Goal: Task Accomplishment & Management: Manage account settings

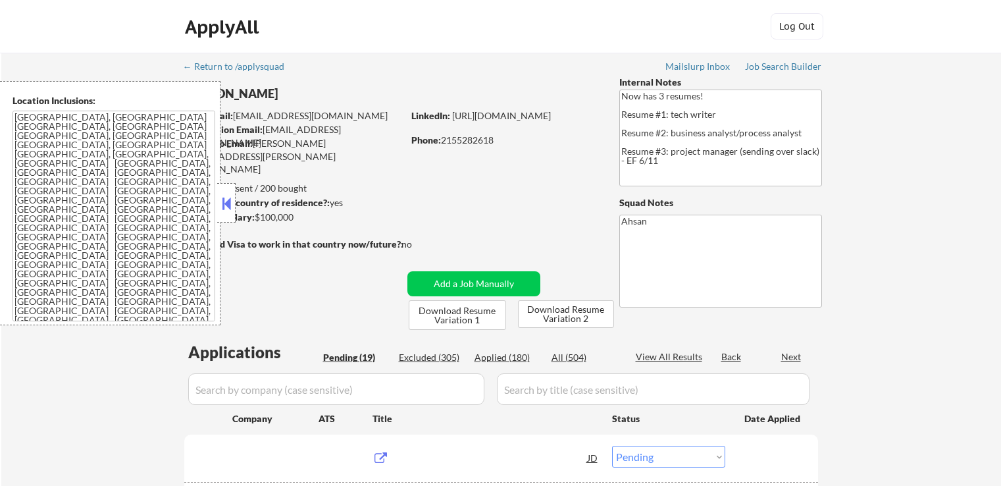
select select ""pending""
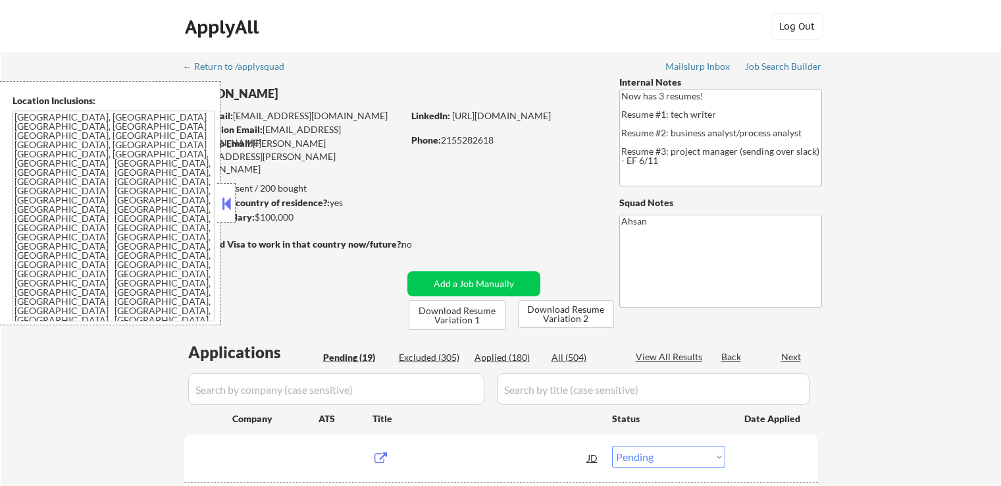
select select ""pending""
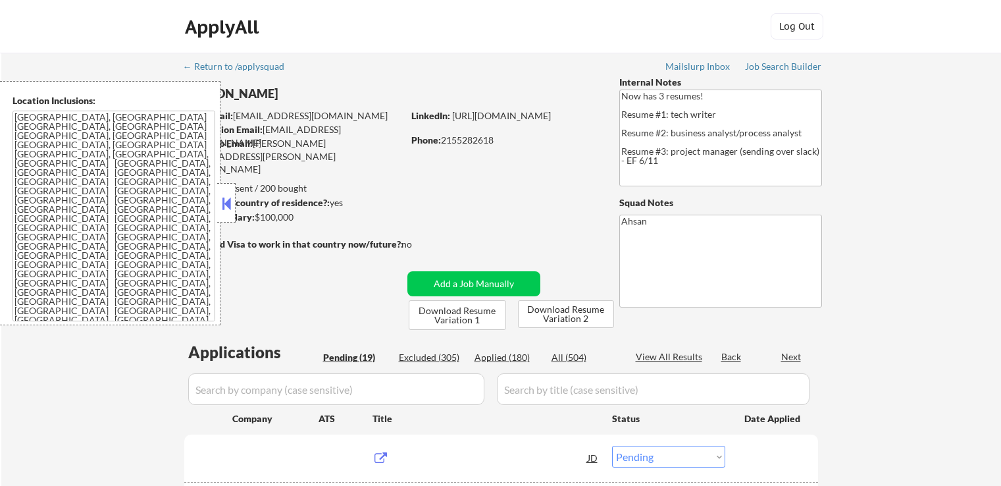
select select ""pending""
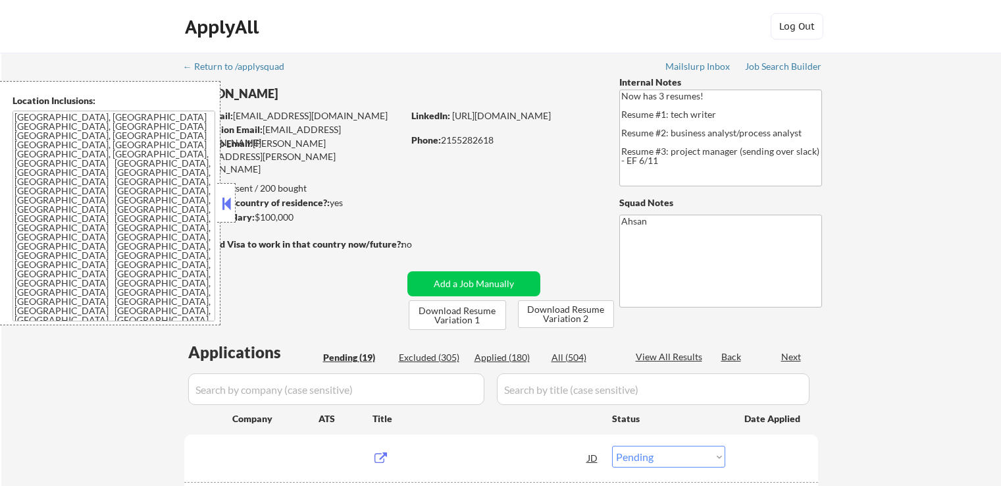
select select ""pending""
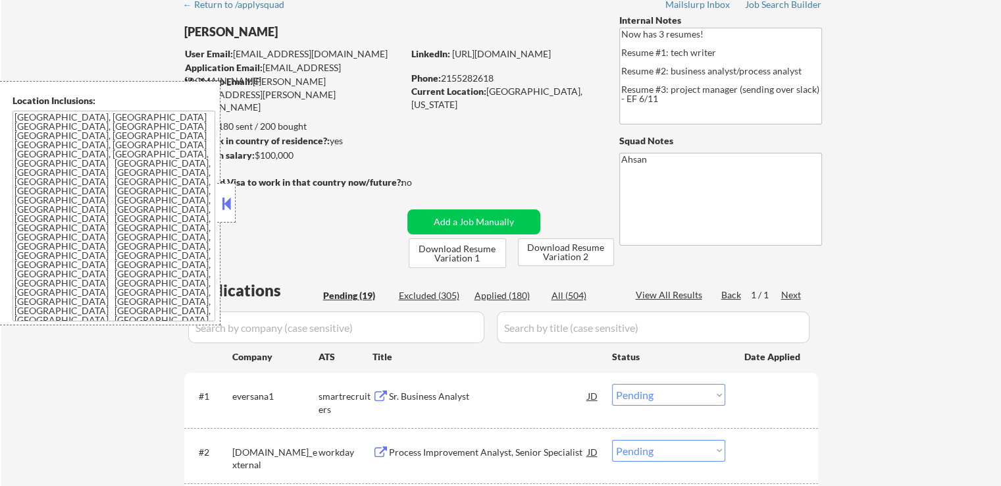
scroll to position [132, 0]
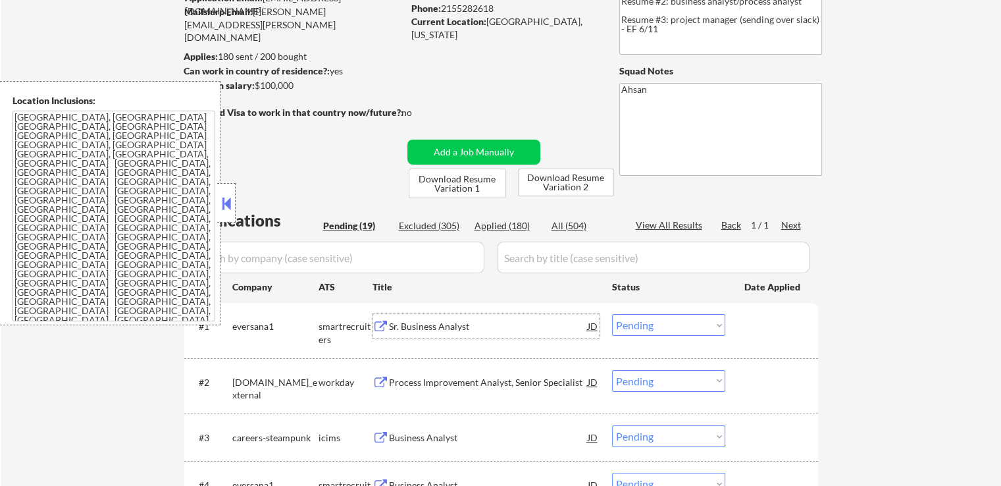
click at [403, 327] on div "Sr. Business Analyst" at bounding box center [488, 326] width 199 height 13
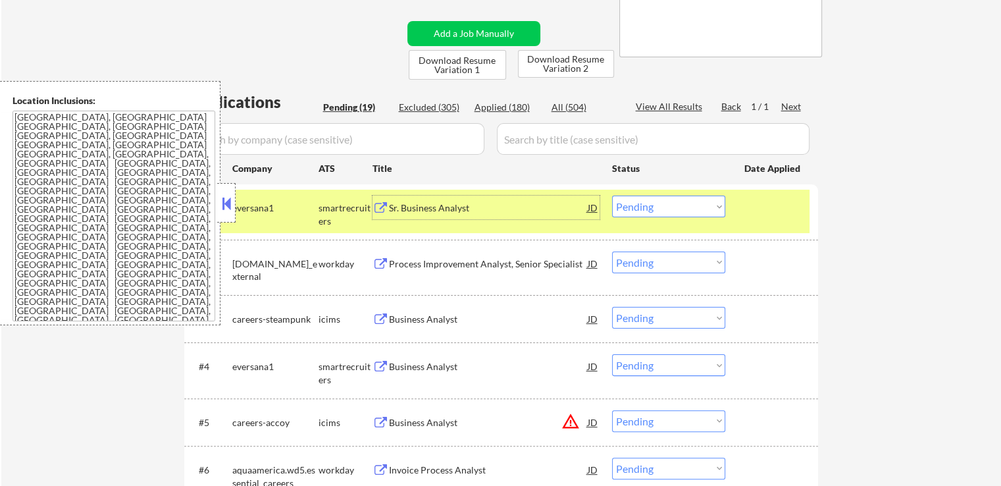
scroll to position [263, 0]
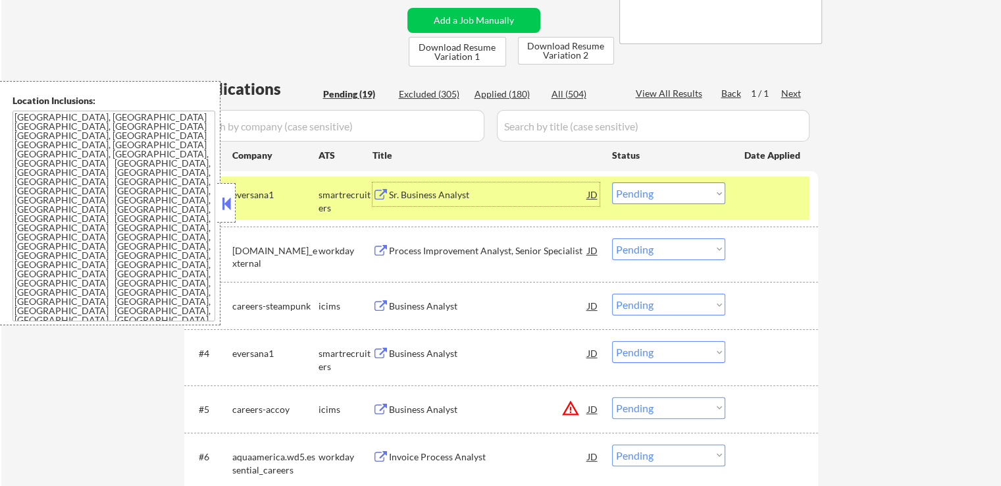
click at [671, 194] on select "Choose an option... Pending Applied Excluded (Questions) Excluded (Expired) Exc…" at bounding box center [668, 193] width 113 height 22
click at [612, 182] on select "Choose an option... Pending Applied Excluded (Questions) Excluded (Expired) Exc…" at bounding box center [668, 193] width 113 height 22
click at [423, 359] on div "Business Analyst" at bounding box center [488, 353] width 199 height 13
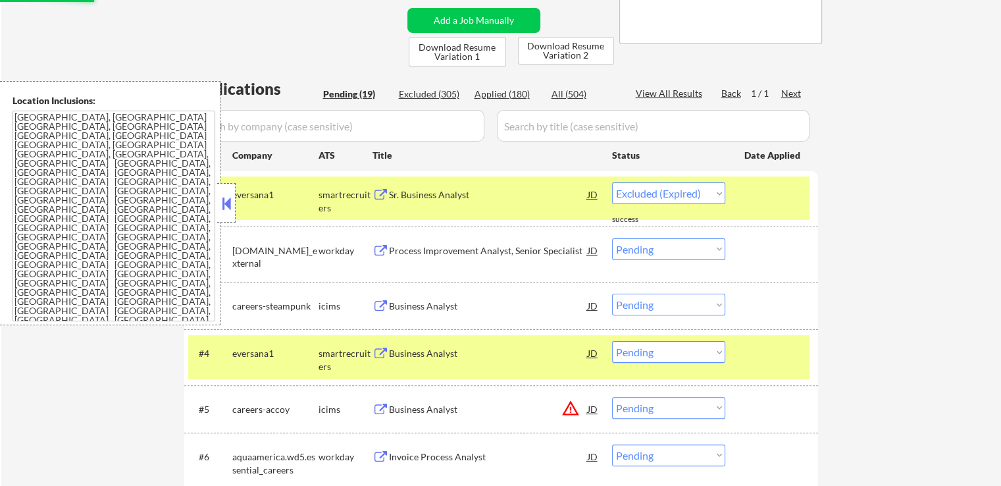
select select ""pending""
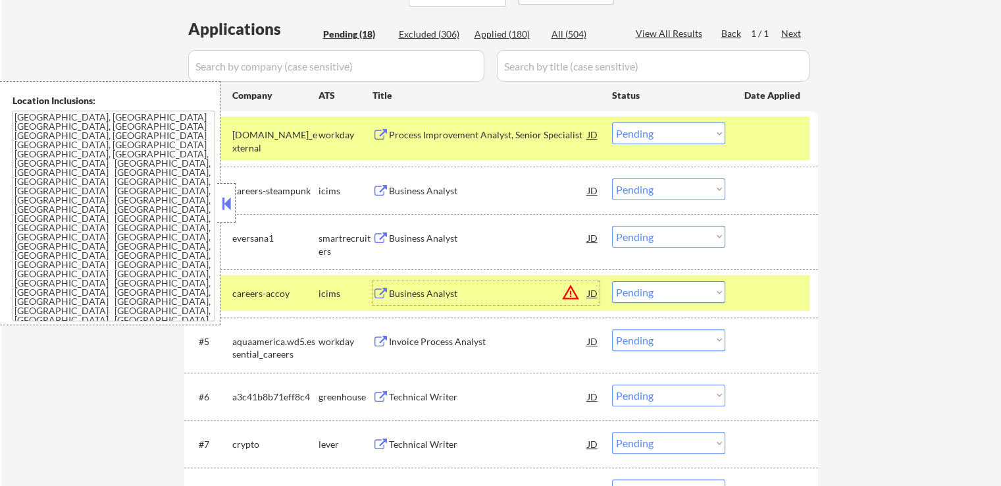
scroll to position [395, 0]
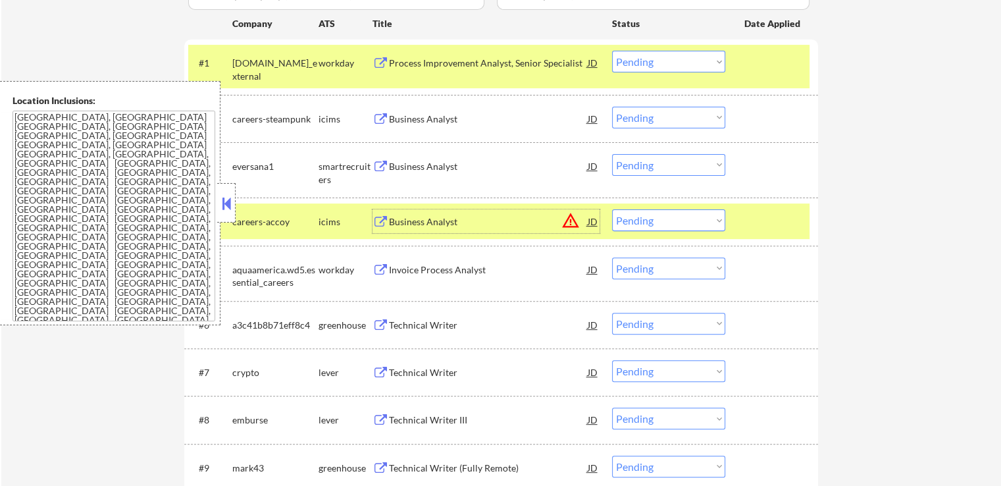
click at [677, 161] on select "Choose an option... Pending Applied Excluded (Questions) Excluded (Expired) Exc…" at bounding box center [668, 165] width 113 height 22
click at [612, 154] on select "Choose an option... Pending Applied Excluded (Questions) Excluded (Expired) Exc…" at bounding box center [668, 165] width 113 height 22
select select ""pending""
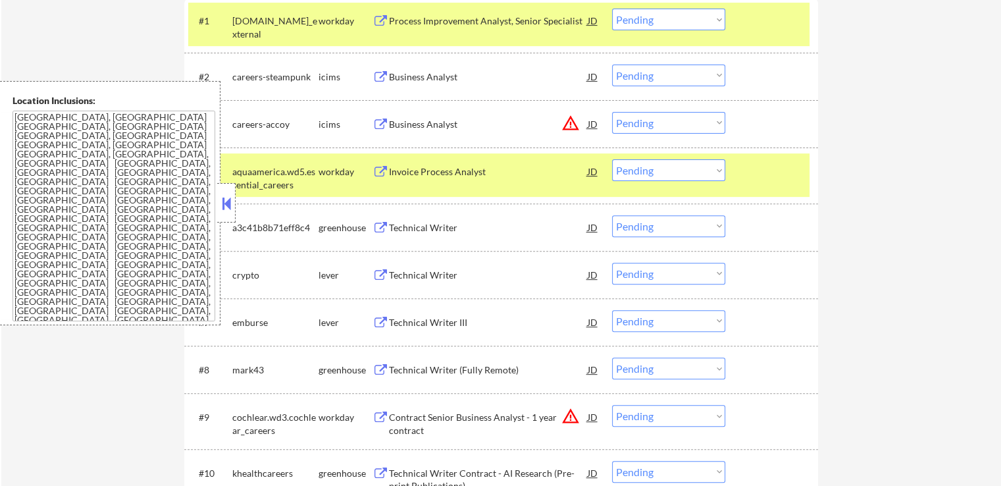
scroll to position [461, 0]
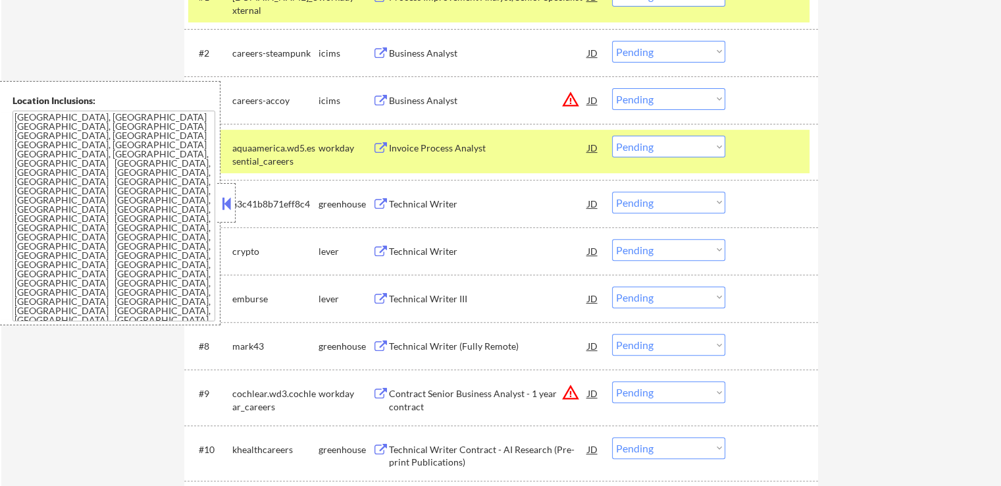
click at [419, 203] on div "Technical Writer" at bounding box center [488, 204] width 199 height 13
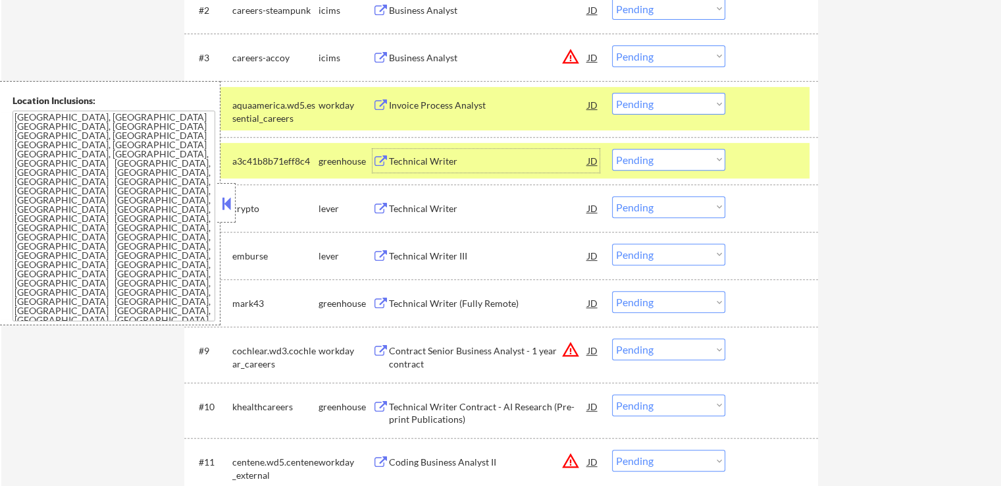
scroll to position [527, 0]
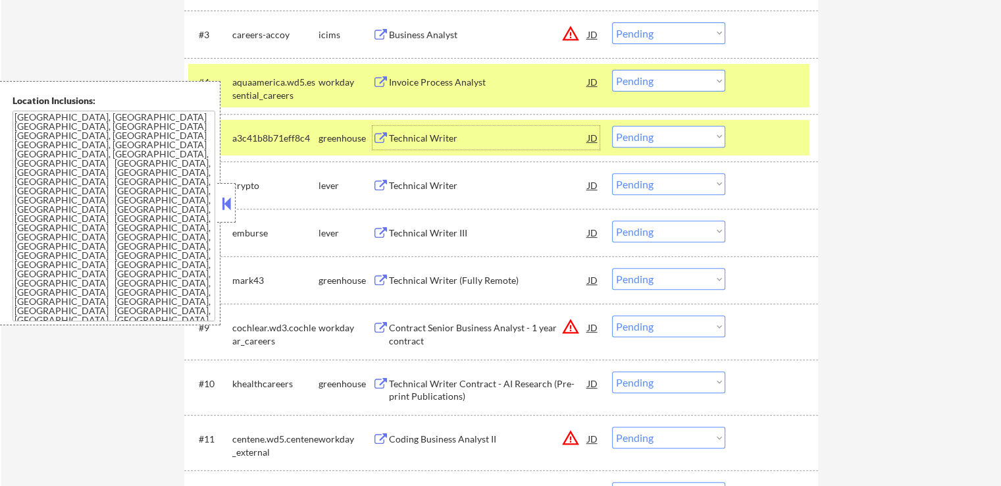
drag, startPoint x: 660, startPoint y: 130, endPoint x: 665, endPoint y: 144, distance: 14.6
click at [660, 130] on select "Choose an option... Pending Applied Excluded (Questions) Excluded (Expired) Exc…" at bounding box center [668, 137] width 113 height 22
click at [612, 126] on select "Choose an option... Pending Applied Excluded (Questions) Excluded (Expired) Exc…" at bounding box center [668, 137] width 113 height 22
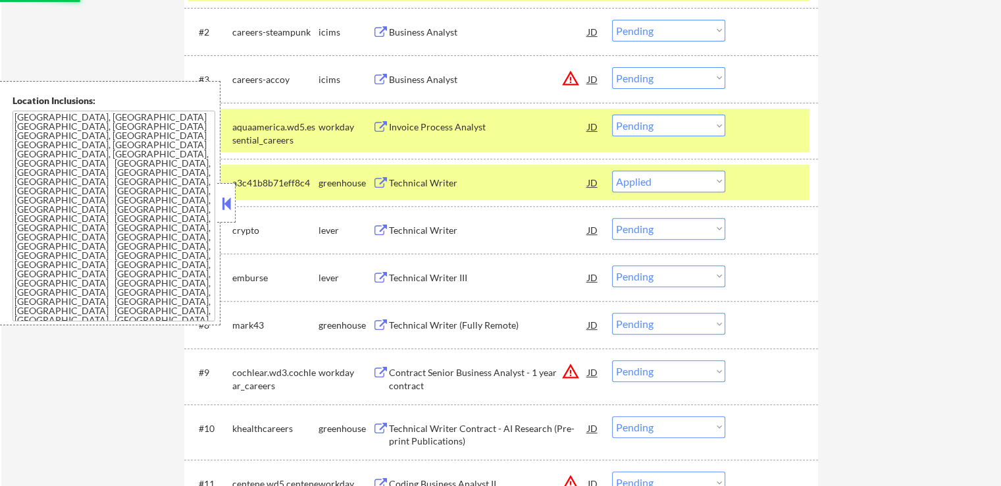
scroll to position [395, 0]
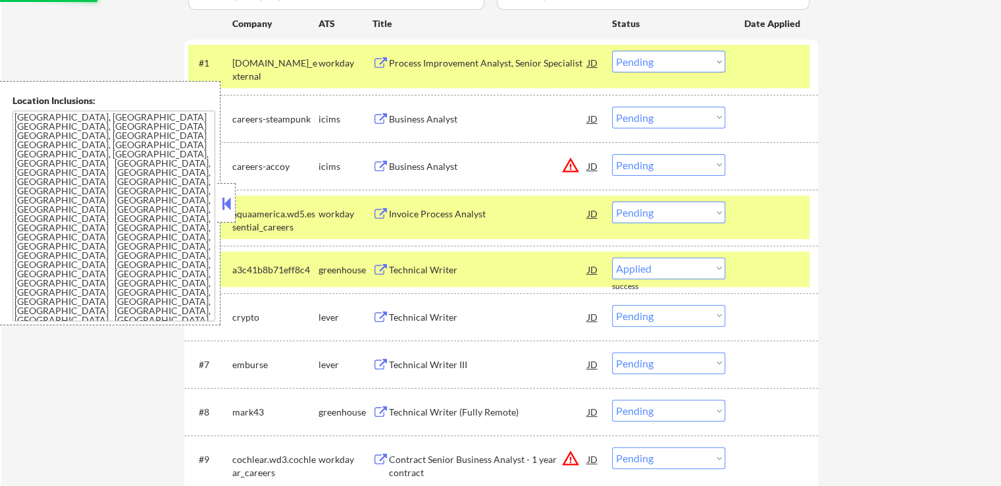
select select ""pending""
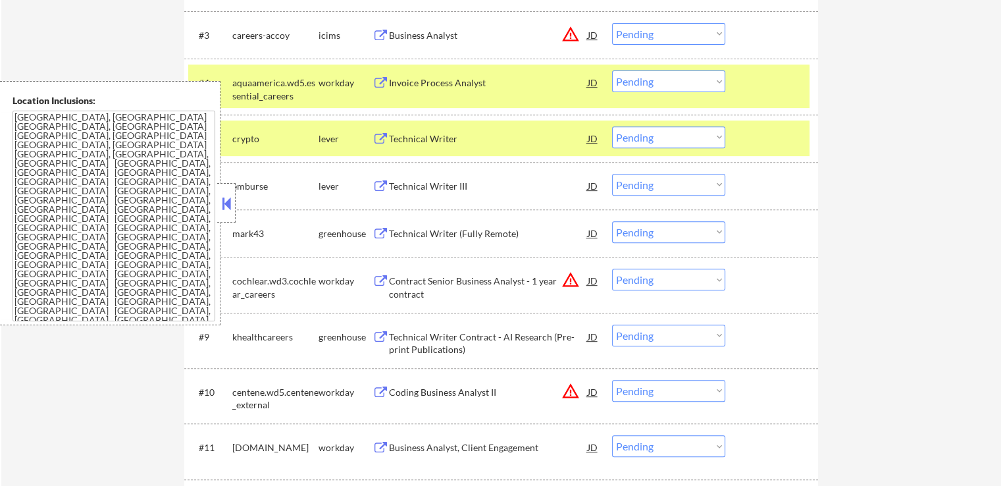
scroll to position [527, 0]
click at [406, 138] on div "Technical Writer" at bounding box center [488, 138] width 199 height 13
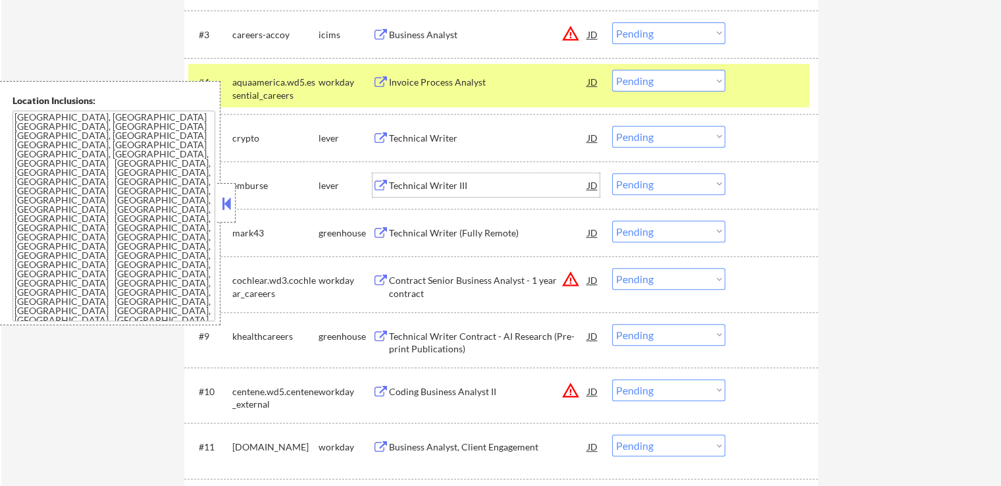
click at [410, 190] on div "Technical Writer III" at bounding box center [488, 185] width 199 height 13
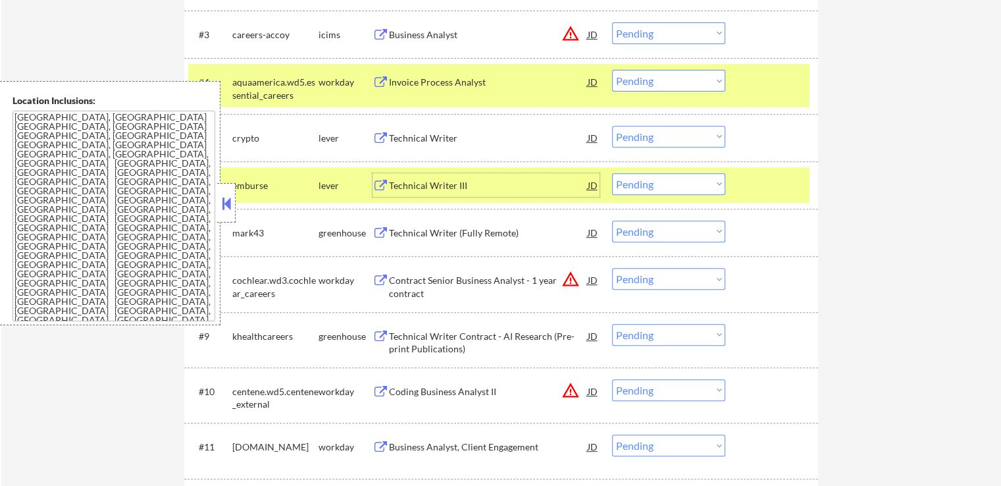
click at [675, 186] on select "Choose an option... Pending Applied Excluded (Questions) Excluded (Expired) Exc…" at bounding box center [668, 184] width 113 height 22
click at [612, 173] on select "Choose an option... Pending Applied Excluded (Questions) Excluded (Expired) Exc…" at bounding box center [668, 184] width 113 height 22
select select ""pending""
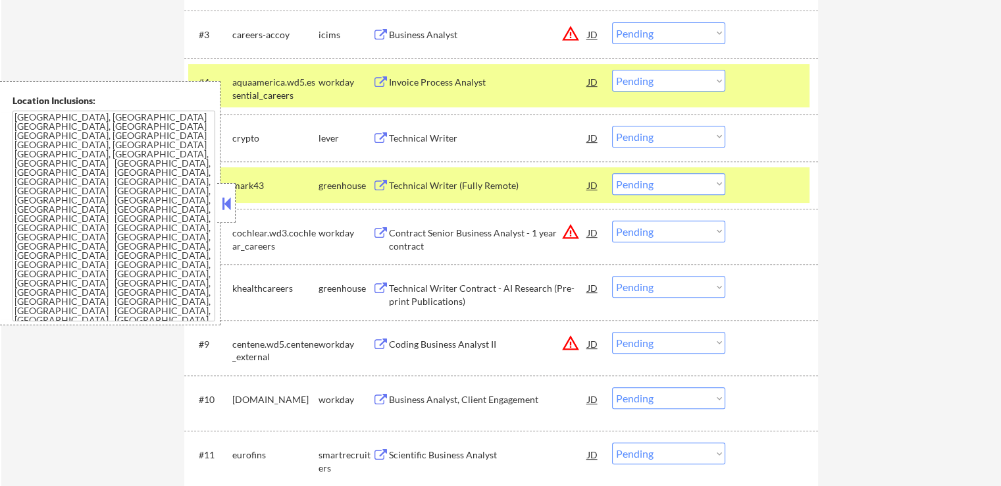
click at [650, 136] on select "Choose an option... Pending Applied Excluded (Questions) Excluded (Expired) Exc…" at bounding box center [668, 137] width 113 height 22
click at [612, 126] on select "Choose an option... Pending Applied Excluded (Questions) Excluded (Expired) Exc…" at bounding box center [668, 137] width 113 height 22
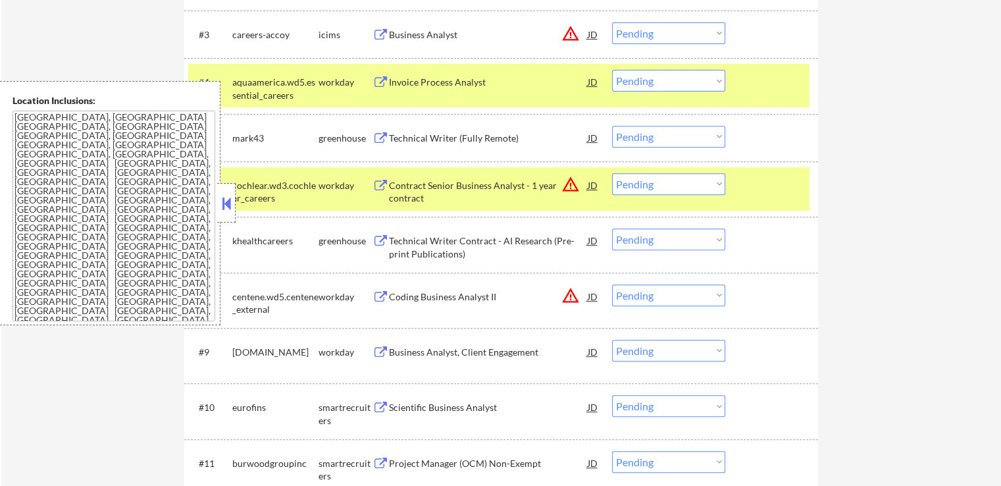
click at [427, 140] on div "Technical Writer (Fully Remote)" at bounding box center [488, 138] width 199 height 13
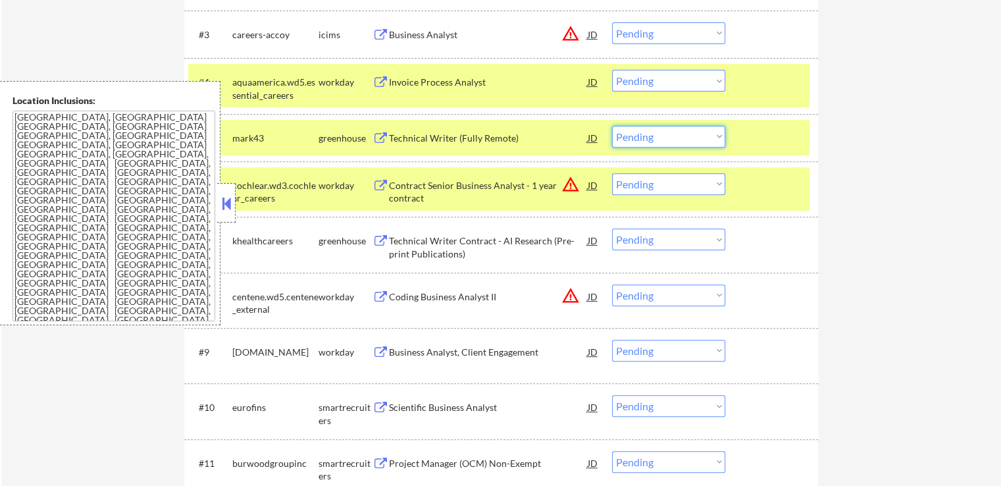
click at [704, 140] on select "Choose an option... Pending Applied Excluded (Questions) Excluded (Expired) Exc…" at bounding box center [668, 137] width 113 height 22
click at [612, 126] on select "Choose an option... Pending Applied Excluded (Questions) Excluded (Expired) Exc…" at bounding box center [668, 137] width 113 height 22
click at [452, 243] on div "Technical Writer Contract - AI Research (Pre-print Publications)" at bounding box center [488, 247] width 199 height 26
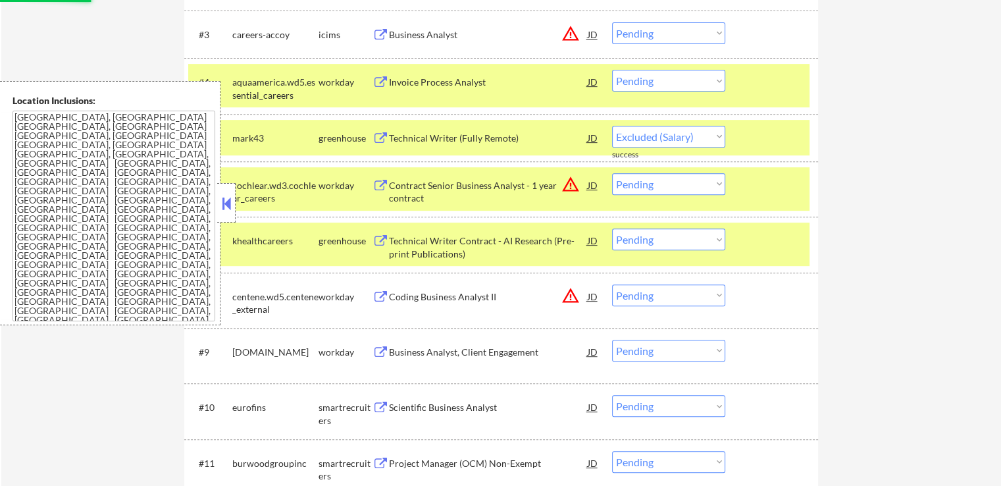
select select ""pending""
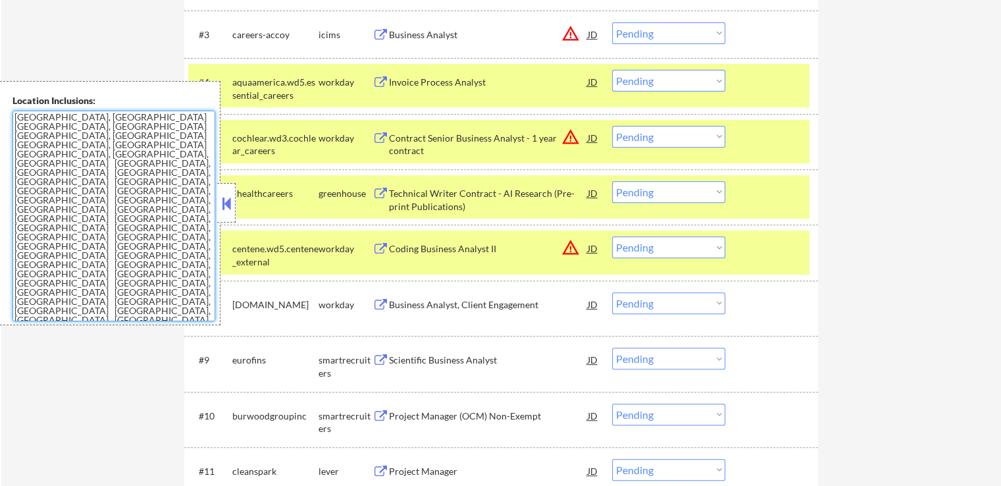
drag, startPoint x: 32, startPoint y: 192, endPoint x: 5, endPoint y: 116, distance: 81.0
click at [5, 116] on div "Location Inclusions: [GEOGRAPHIC_DATA], [GEOGRAPHIC_DATA] [GEOGRAPHIC_DATA], [G…" at bounding box center [110, 203] width 221 height 244
click at [129, 171] on textarea "[GEOGRAPHIC_DATA], [GEOGRAPHIC_DATA] [GEOGRAPHIC_DATA], [GEOGRAPHIC_DATA] [GEOG…" at bounding box center [114, 216] width 203 height 211
drag, startPoint x: 111, startPoint y: 211, endPoint x: 18, endPoint y: 118, distance: 131.3
click at [18, 118] on textarea "[GEOGRAPHIC_DATA], [GEOGRAPHIC_DATA] [GEOGRAPHIC_DATA], [GEOGRAPHIC_DATA] [GEOG…" at bounding box center [114, 216] width 203 height 211
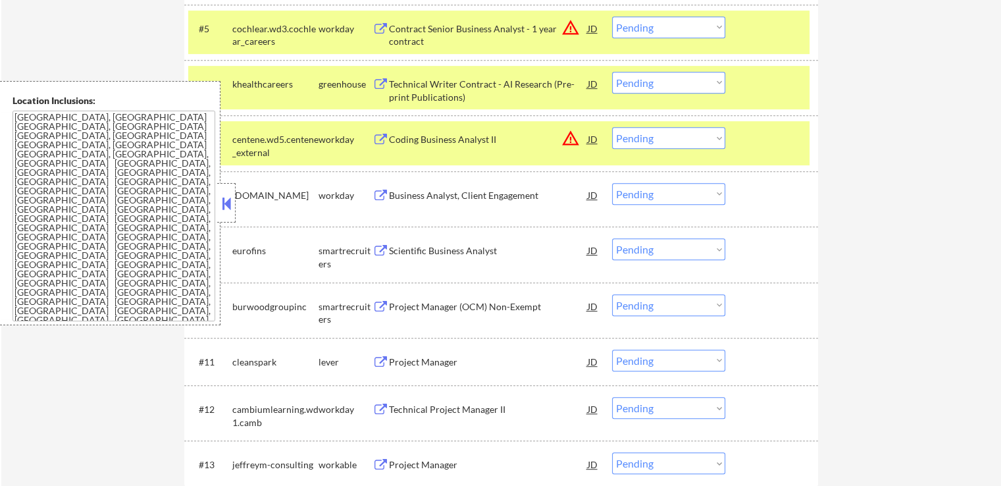
scroll to position [658, 0]
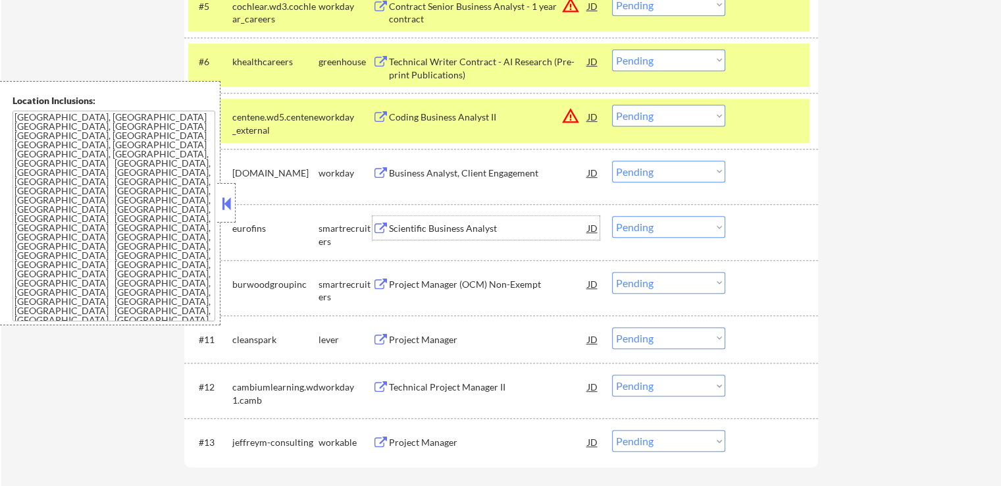
click at [398, 226] on div "Scientific Business Analyst" at bounding box center [488, 228] width 199 height 13
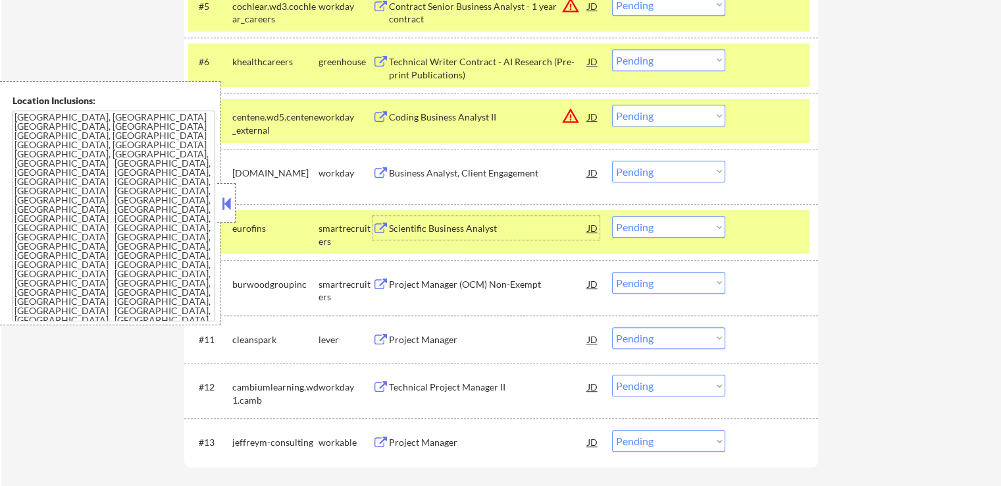
scroll to position [724, 0]
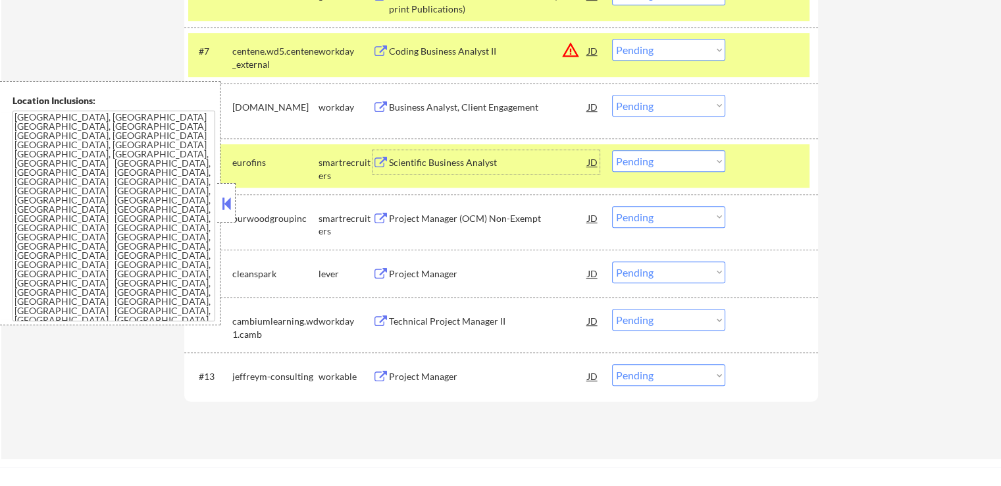
click at [688, 167] on select "Choose an option... Pending Applied Excluded (Questions) Excluded (Expired) Exc…" at bounding box center [668, 161] width 113 height 22
click at [612, 150] on select "Choose an option... Pending Applied Excluded (Questions) Excluded (Expired) Exc…" at bounding box center [668, 161] width 113 height 22
click at [440, 213] on div "Project Manager (OCM) Non-Exempt" at bounding box center [488, 218] width 199 height 13
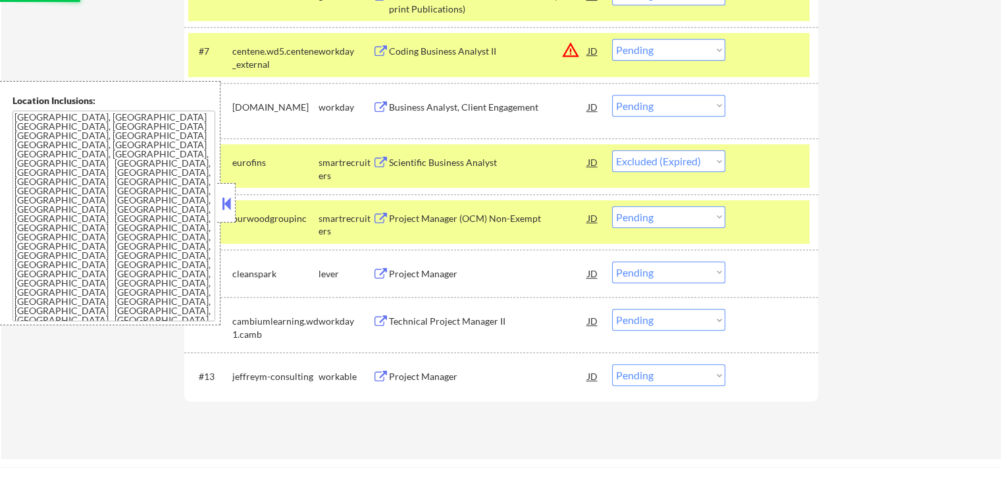
select select ""pending""
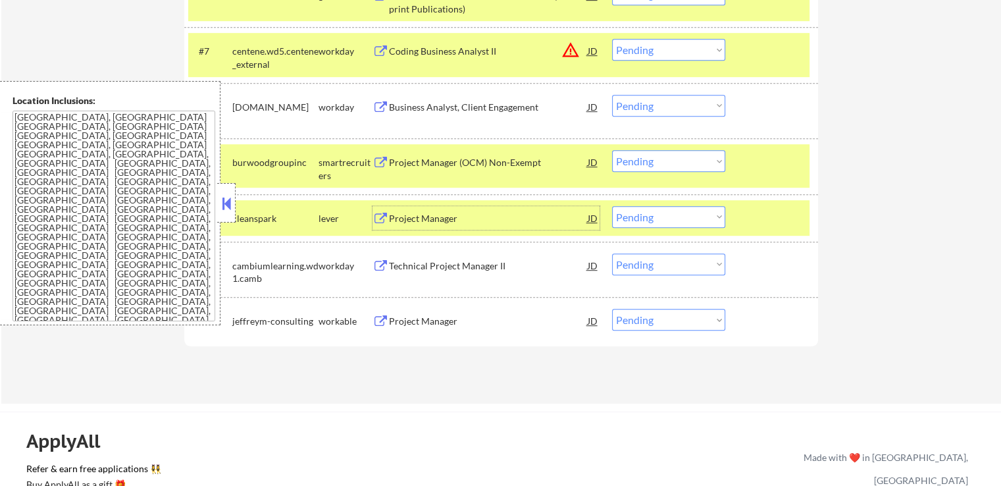
click at [406, 218] on div "Project Manager" at bounding box center [488, 218] width 199 height 13
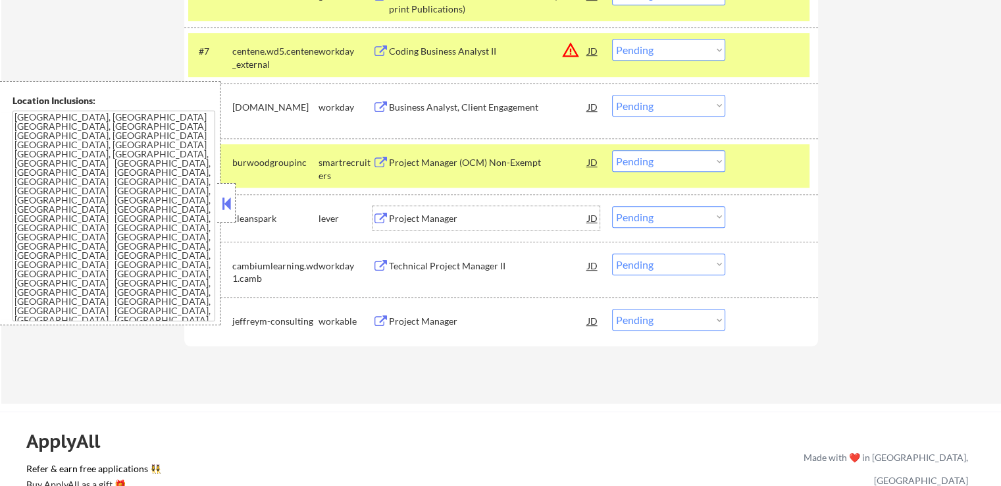
scroll to position [790, 0]
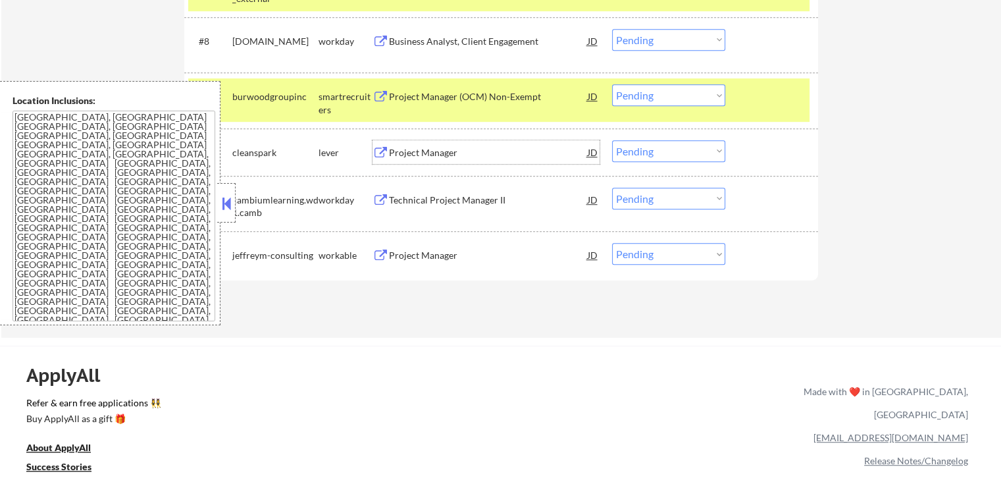
click at [683, 148] on select "Choose an option... Pending Applied Excluded (Questions) Excluded (Expired) Exc…" at bounding box center [668, 151] width 113 height 22
click at [612, 140] on select "Choose an option... Pending Applied Excluded (Questions) Excluded (Expired) Exc…" at bounding box center [668, 151] width 113 height 22
select select ""pending""
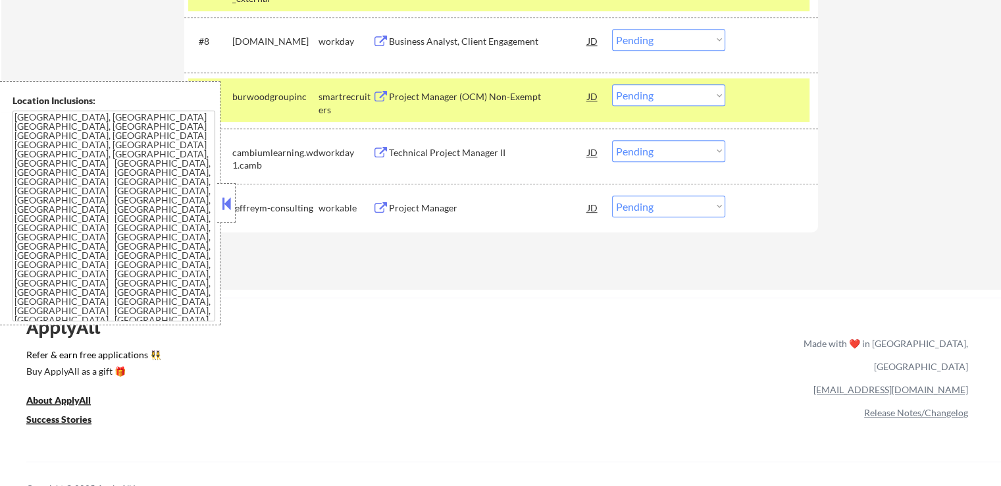
scroll to position [724, 0]
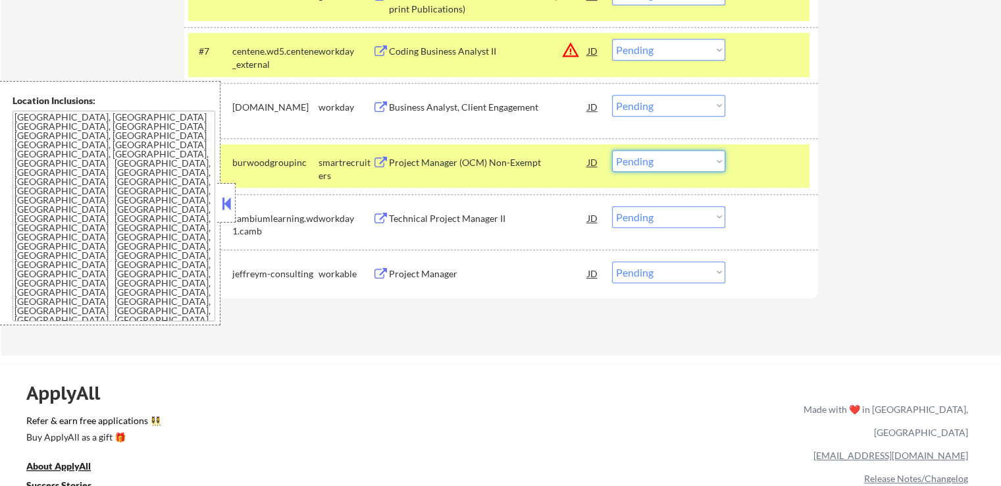
click at [672, 155] on select "Choose an option... Pending Applied Excluded (Questions) Excluded (Expired) Exc…" at bounding box center [668, 161] width 113 height 22
click at [612, 150] on select "Choose an option... Pending Applied Excluded (Questions) Excluded (Expired) Exc…" at bounding box center [668, 161] width 113 height 22
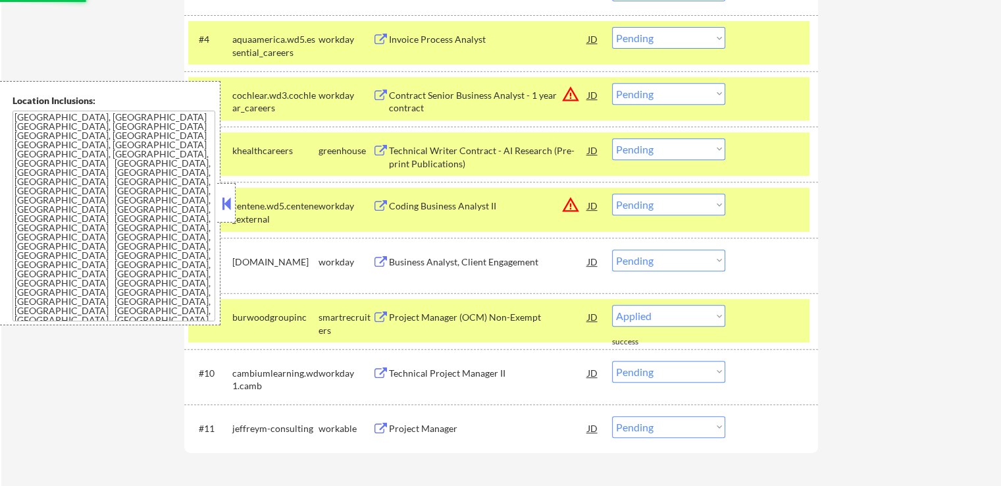
scroll to position [593, 0]
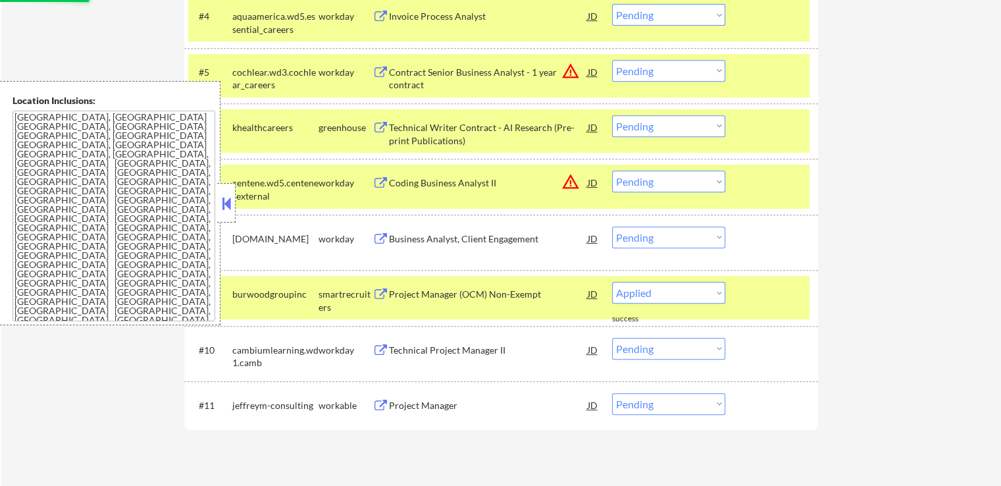
select select ""pending""
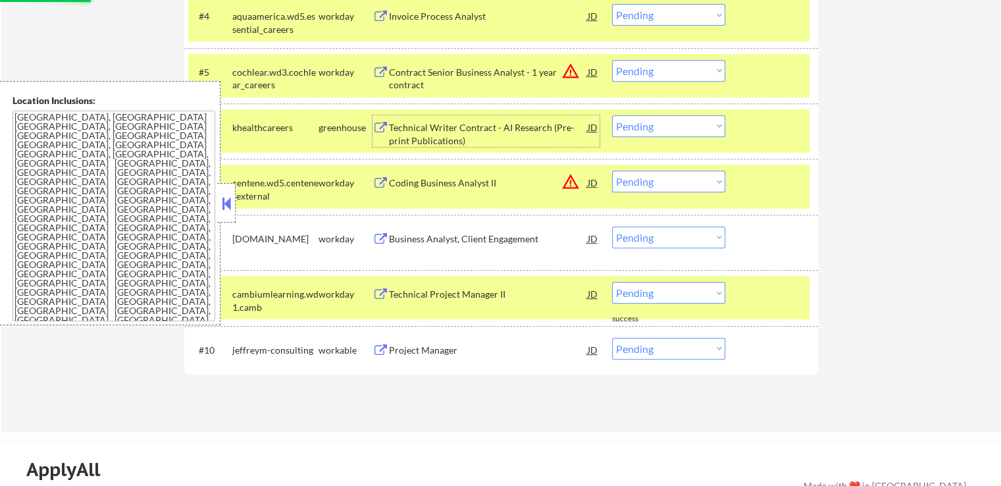
click at [469, 124] on div "Technical Writer Contract - AI Research (Pre-print Publications)" at bounding box center [488, 134] width 199 height 26
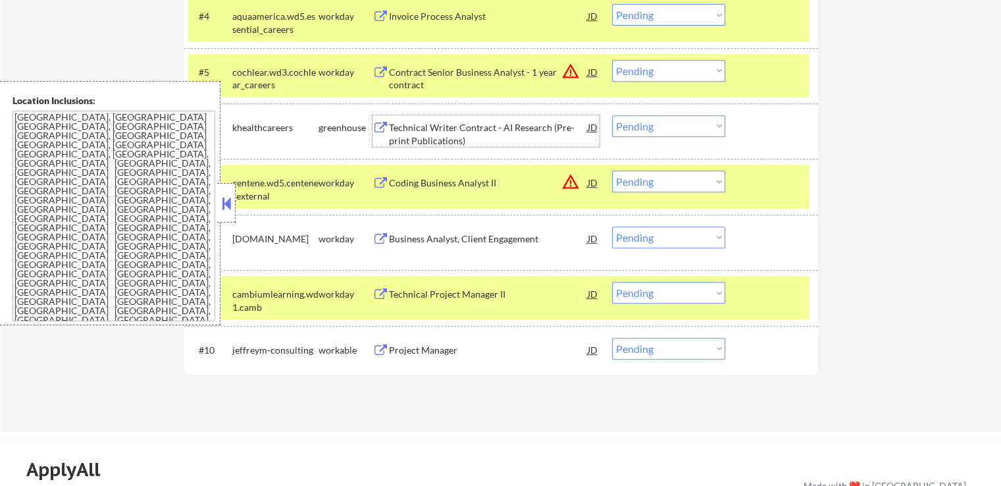
click at [670, 128] on select "Choose an option... Pending Applied Excluded (Questions) Excluded (Expired) Exc…" at bounding box center [668, 126] width 113 height 22
click at [612, 115] on select "Choose an option... Pending Applied Excluded (Questions) Excluded (Expired) Exc…" at bounding box center [668, 126] width 113 height 22
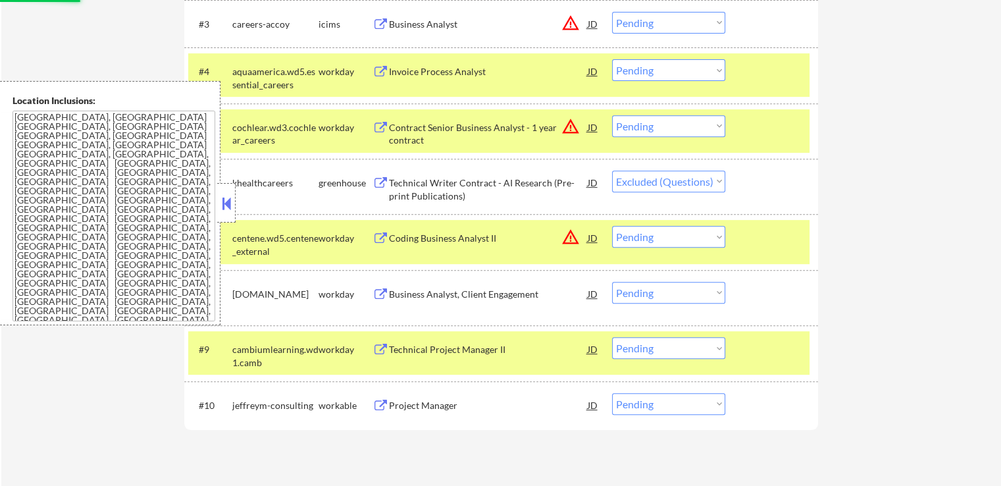
scroll to position [461, 0]
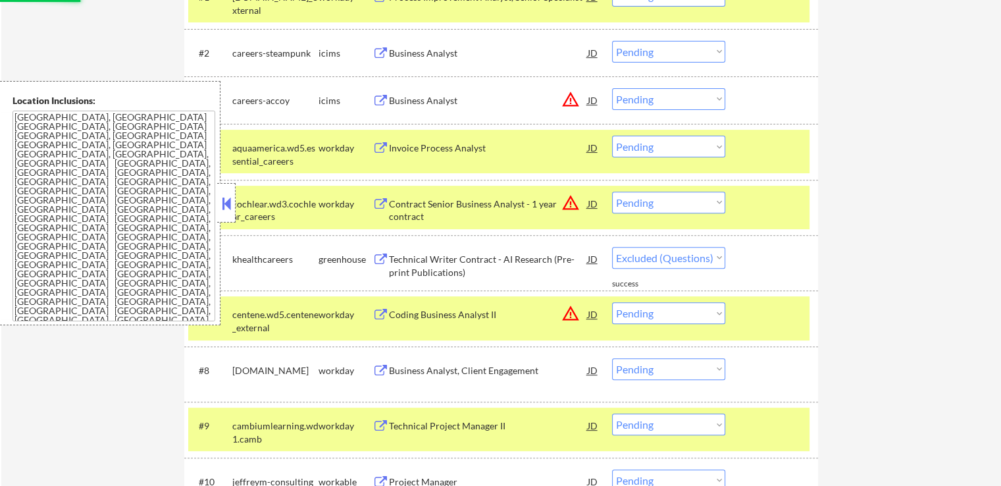
select select ""pending""
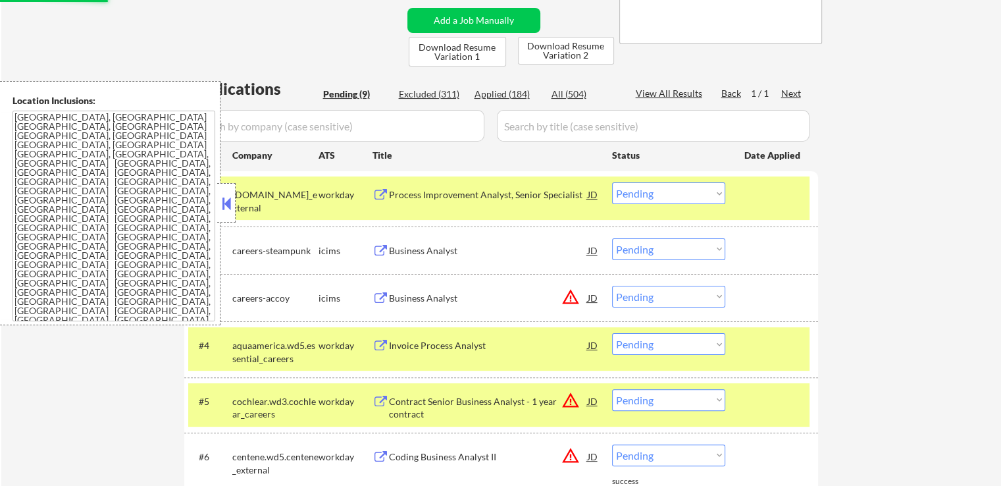
scroll to position [329, 0]
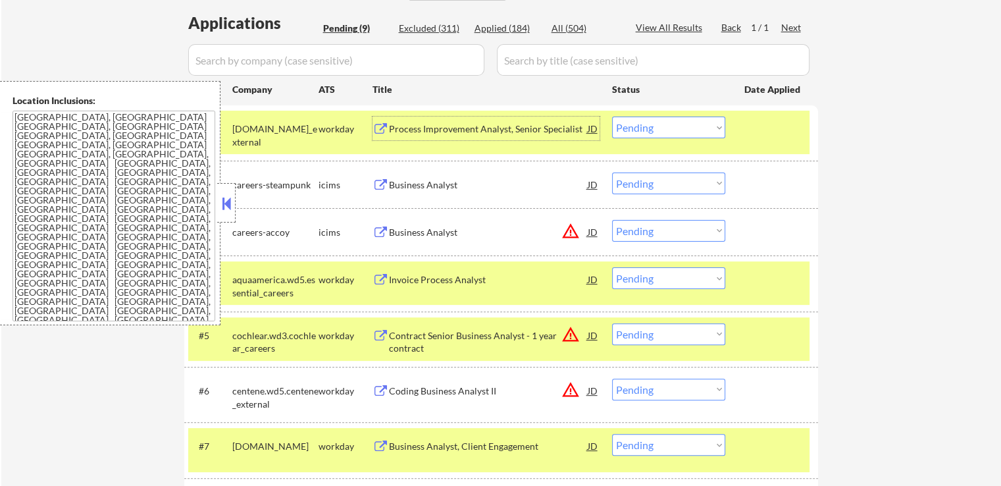
click at [403, 120] on div "Process Improvement Analyst, Senior Specialist" at bounding box center [488, 129] width 199 height 24
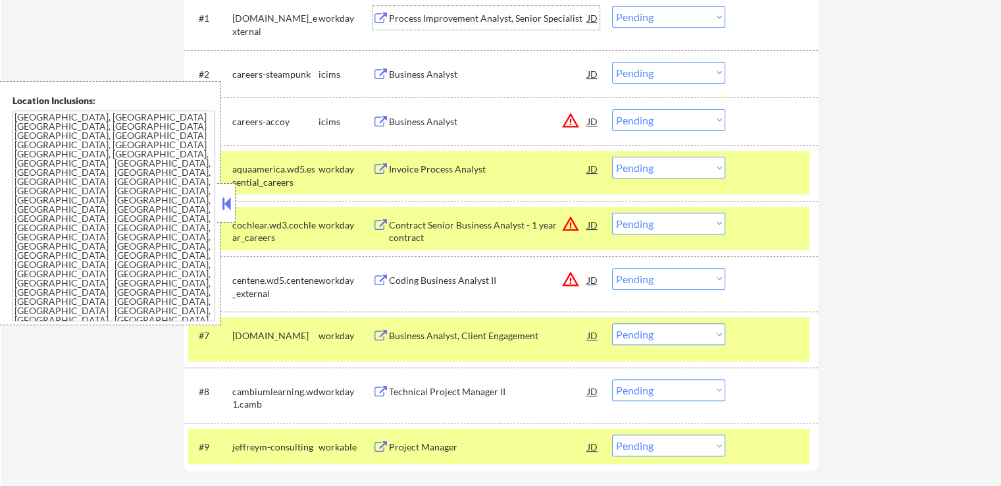
scroll to position [461, 0]
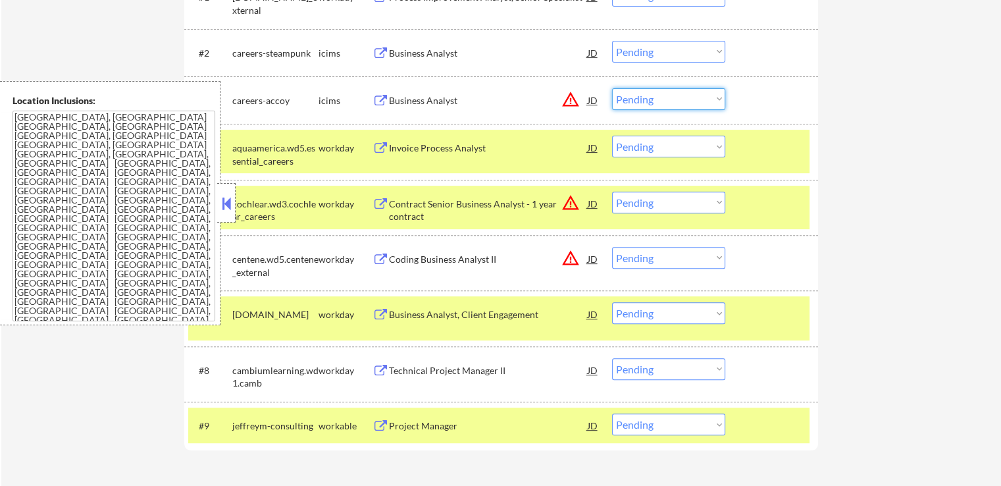
click at [656, 91] on select "Choose an option... Pending Applied Excluded (Questions) Excluded (Expired) Exc…" at bounding box center [668, 99] width 113 height 22
click at [612, 88] on select "Choose an option... Pending Applied Excluded (Questions) Excluded (Expired) Exc…" at bounding box center [668, 99] width 113 height 22
select select ""pending""
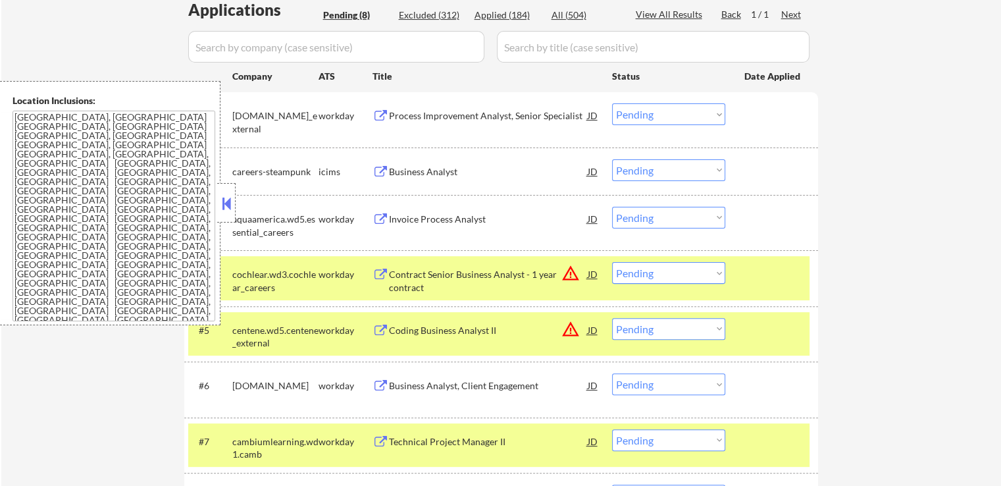
scroll to position [329, 0]
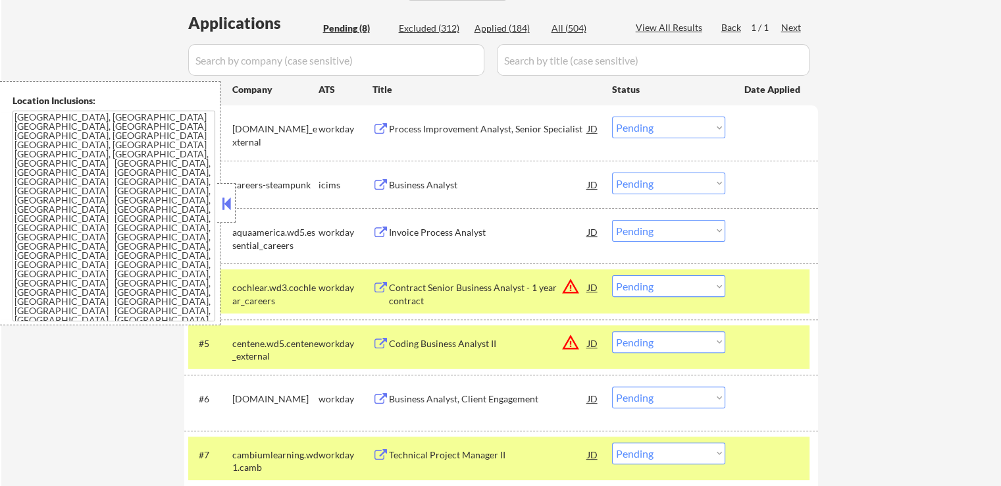
click at [679, 132] on select "Choose an option... Pending Applied Excluded (Questions) Excluded (Expired) Exc…" at bounding box center [668, 128] width 113 height 22
click at [612, 117] on select "Choose an option... Pending Applied Excluded (Questions) Excluded (Expired) Exc…" at bounding box center [668, 128] width 113 height 22
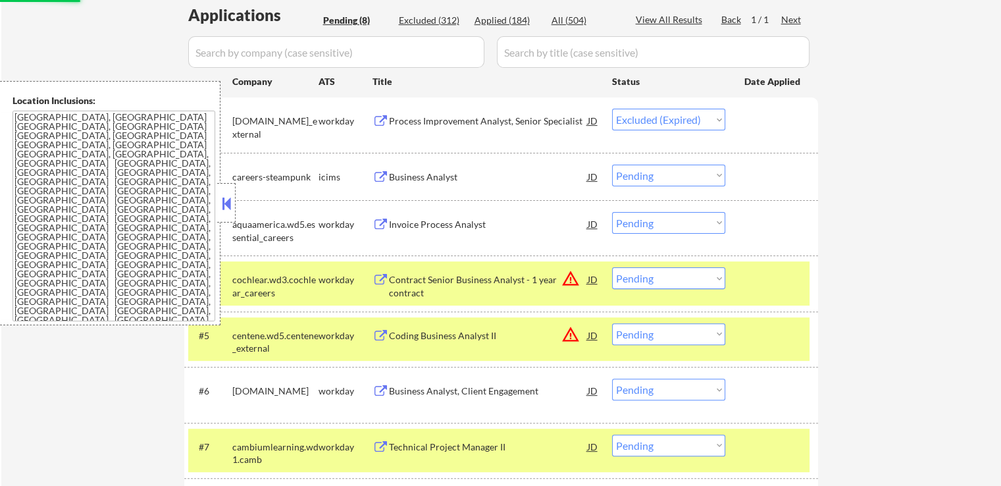
scroll to position [395, 0]
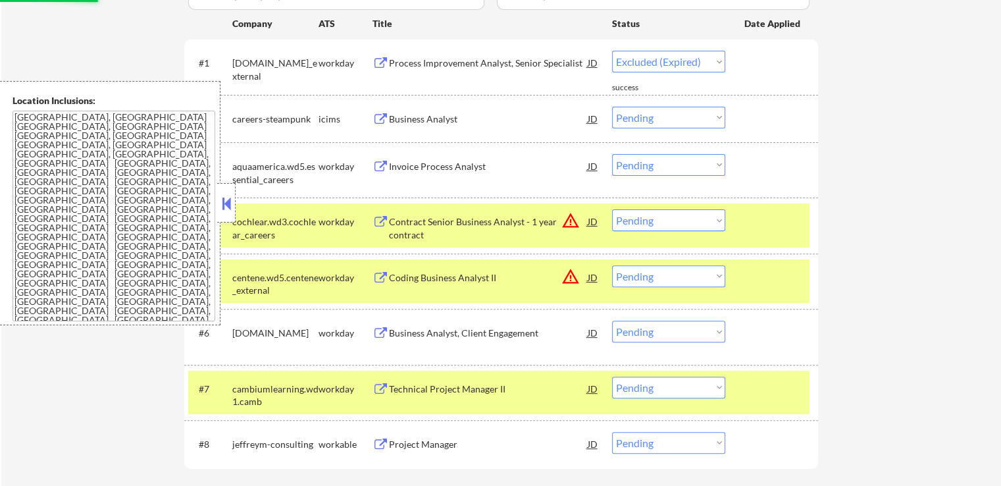
click at [413, 169] on div "Invoice Process Analyst" at bounding box center [488, 166] width 199 height 13
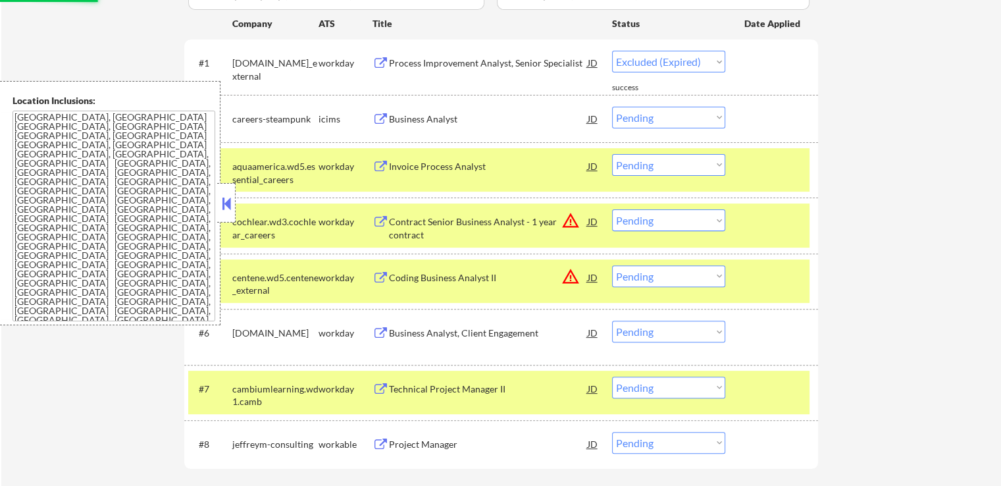
select select ""pending""
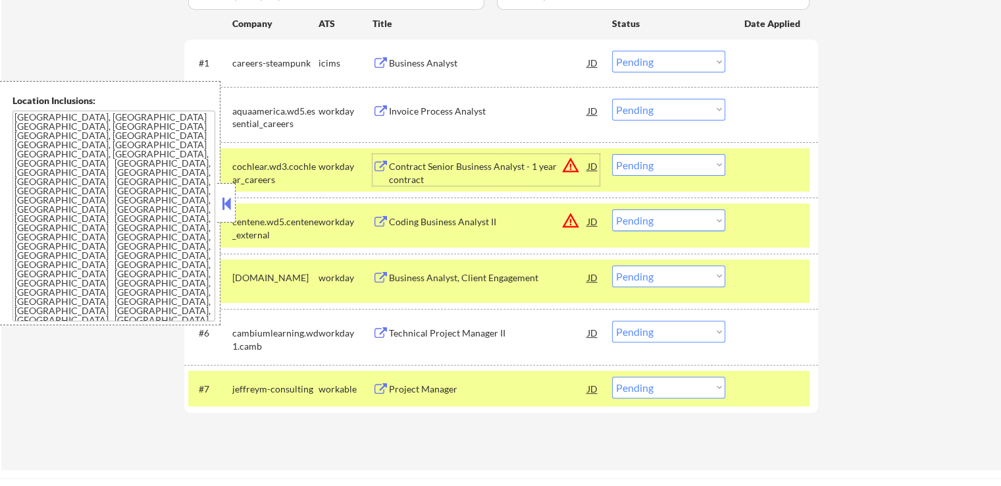
click at [660, 159] on select "Choose an option... Pending Applied Excluded (Questions) Excluded (Expired) Exc…" at bounding box center [668, 165] width 113 height 22
click at [612, 154] on select "Choose an option... Pending Applied Excluded (Questions) Excluded (Expired) Exc…" at bounding box center [668, 165] width 113 height 22
click at [456, 215] on div "Coding Business Analyst II" at bounding box center [488, 221] width 199 height 13
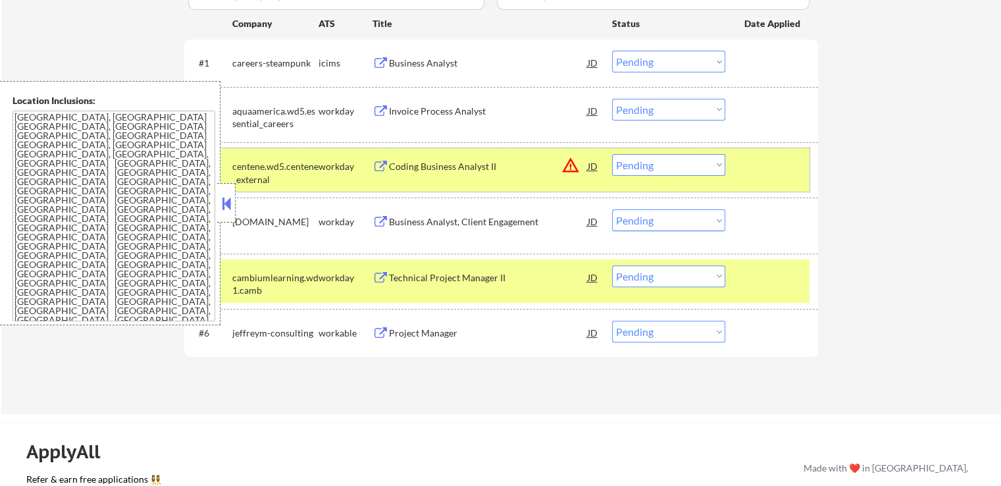
click at [653, 153] on div "#3 centene.wd5.centene_external workday Coding Business Analyst II JD warning_a…" at bounding box center [499, 169] width 622 height 43
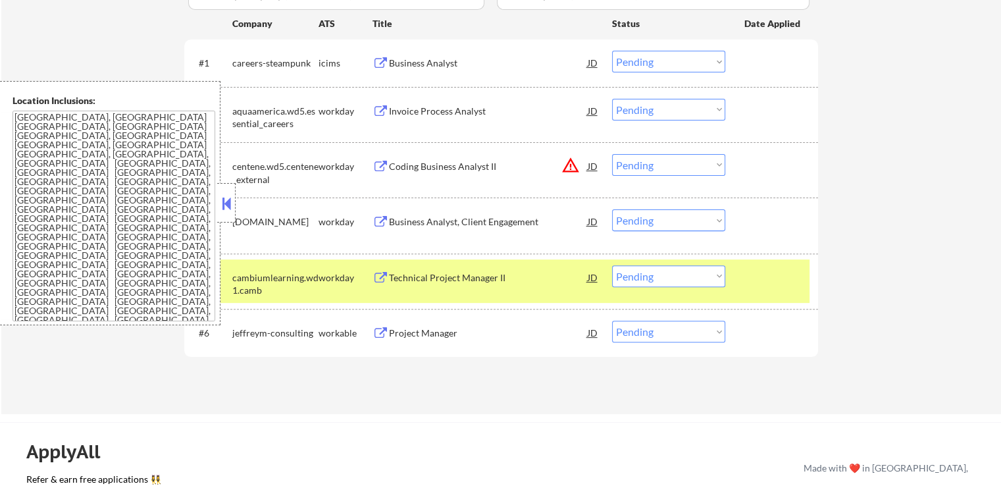
click at [679, 152] on div "#3 centene.wd5.centene_external workday Coding Business Analyst II JD warning_a…" at bounding box center [499, 169] width 622 height 43
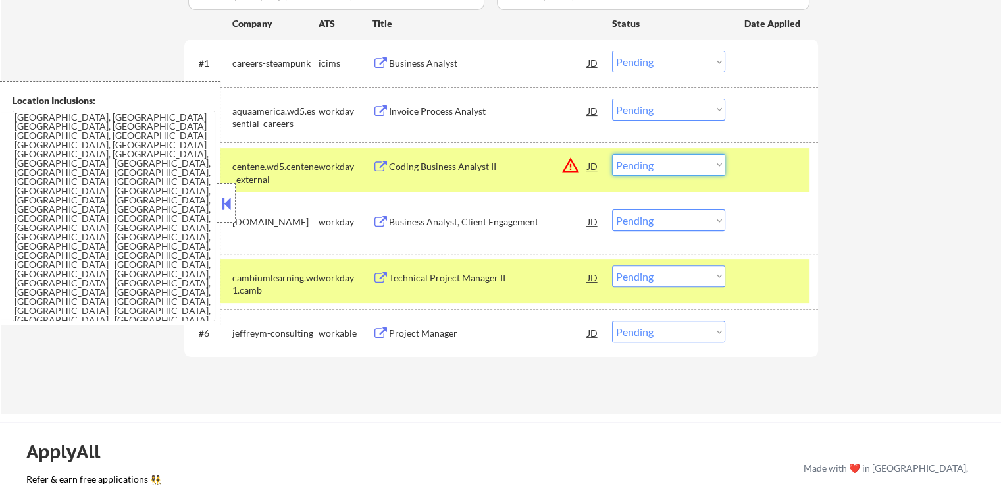
click at [681, 174] on select "Choose an option... Pending Applied Excluded (Questions) Excluded (Expired) Exc…" at bounding box center [668, 165] width 113 height 22
click at [612, 154] on select "Choose an option... Pending Applied Excluded (Questions) Excluded (Expired) Exc…" at bounding box center [668, 165] width 113 height 22
select select ""pending""
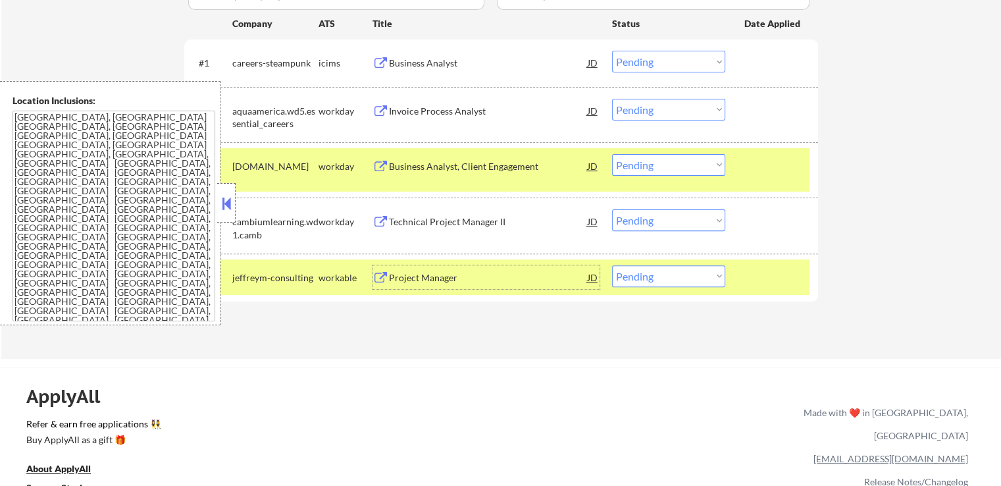
click at [414, 274] on div "Project Manager" at bounding box center [488, 277] width 199 height 13
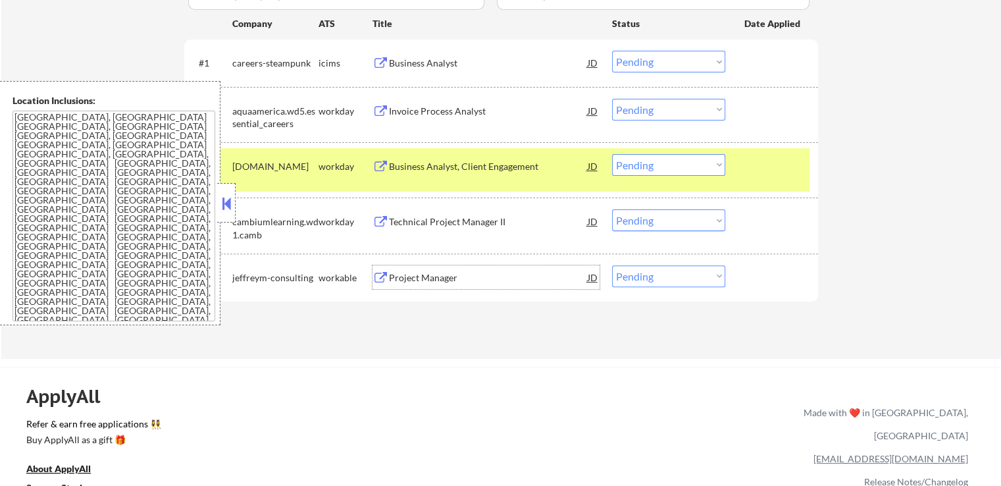
click at [485, 272] on div "Project Manager" at bounding box center [488, 277] width 199 height 13
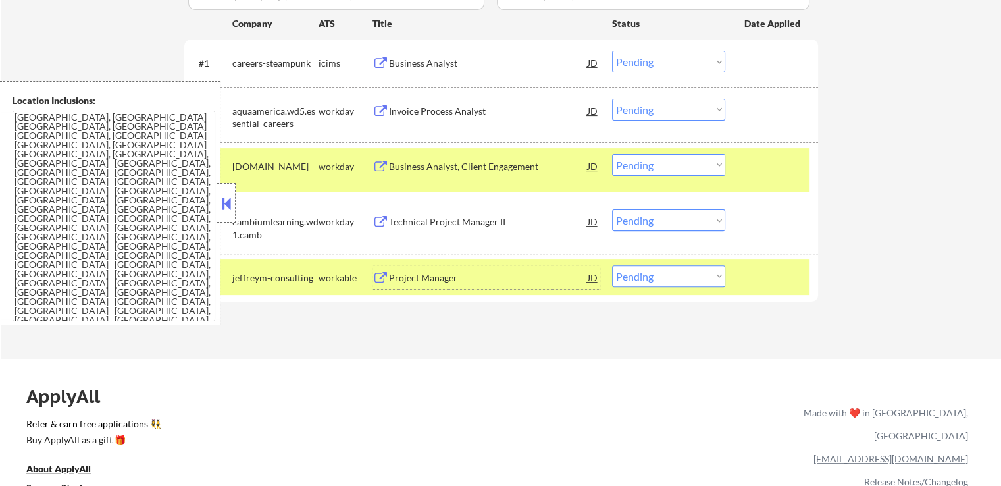
drag, startPoint x: 656, startPoint y: 272, endPoint x: 658, endPoint y: 282, distance: 10.9
click at [656, 272] on select "Choose an option... Pending Applied Excluded (Questions) Excluded (Expired) Exc…" at bounding box center [668, 276] width 113 height 22
select select ""applied""
click at [612, 265] on select "Choose an option... Pending Applied Excluded (Questions) Excluded (Expired) Exc…" at bounding box center [668, 276] width 113 height 22
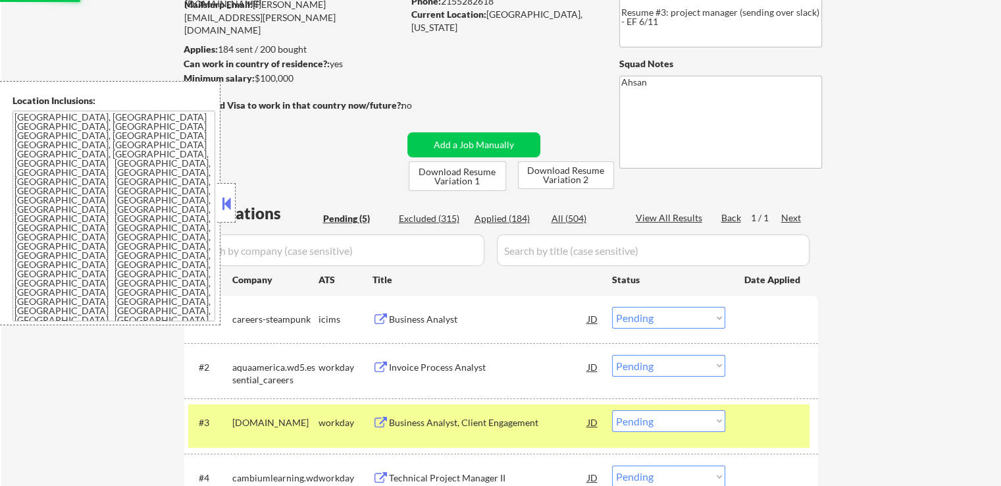
scroll to position [132, 0]
